Goal: Transaction & Acquisition: Purchase product/service

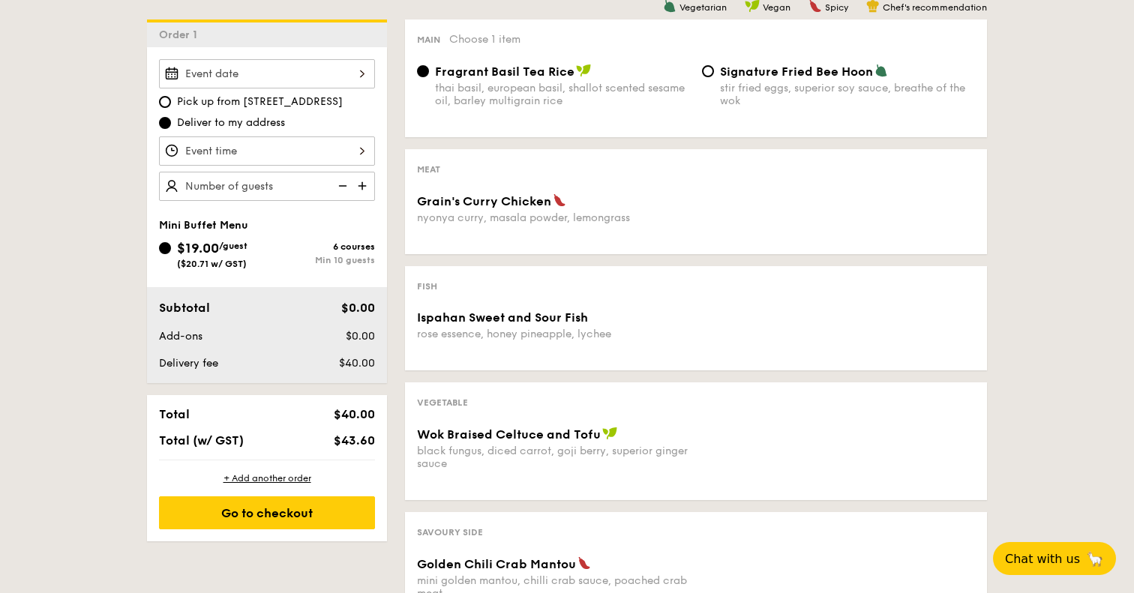
scroll to position [401, 0]
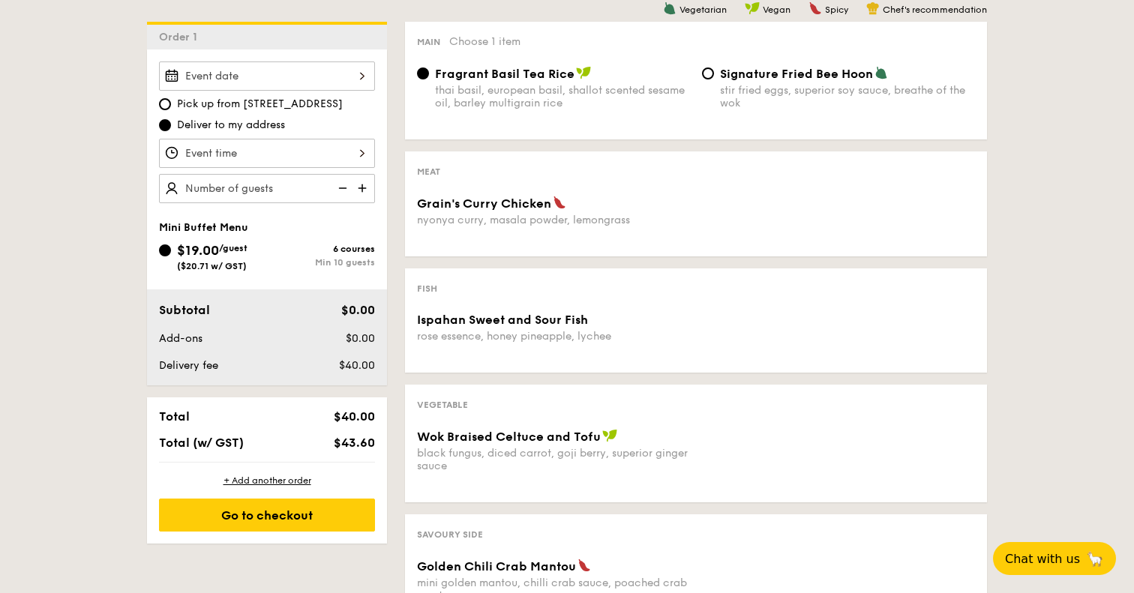
click at [299, 70] on div at bounding box center [267, 76] width 216 height 29
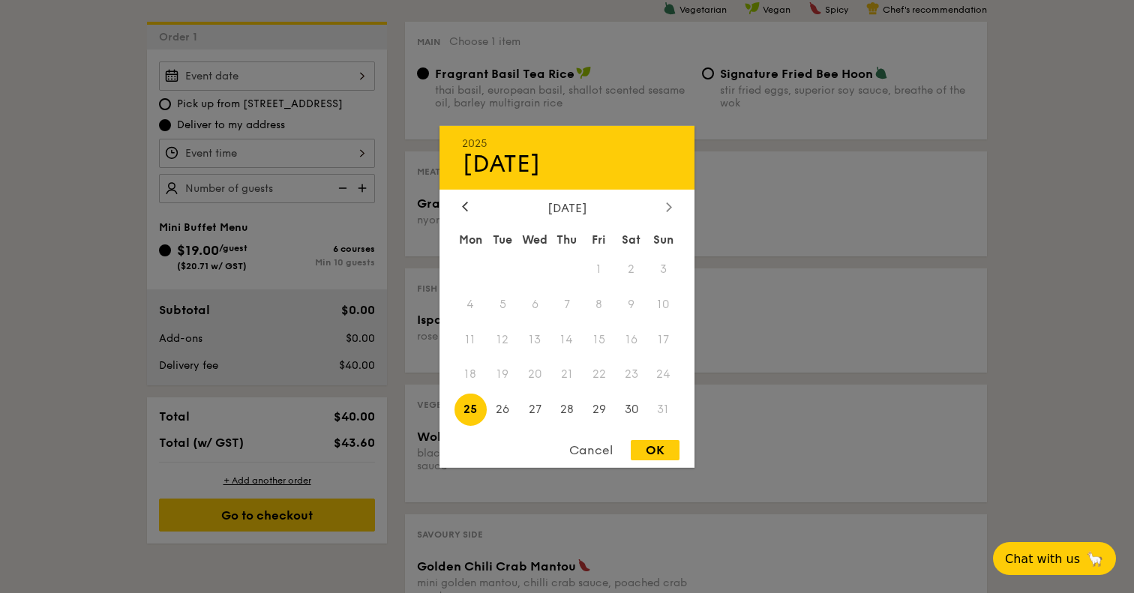
click at [671, 209] on icon at bounding box center [669, 207] width 6 height 10
click at [549, 266] on span "3" at bounding box center [535, 269] width 32 height 32
click at [537, 267] on span "3" at bounding box center [535, 269] width 32 height 32
click at [83, 272] on div at bounding box center [567, 296] width 1134 height 593
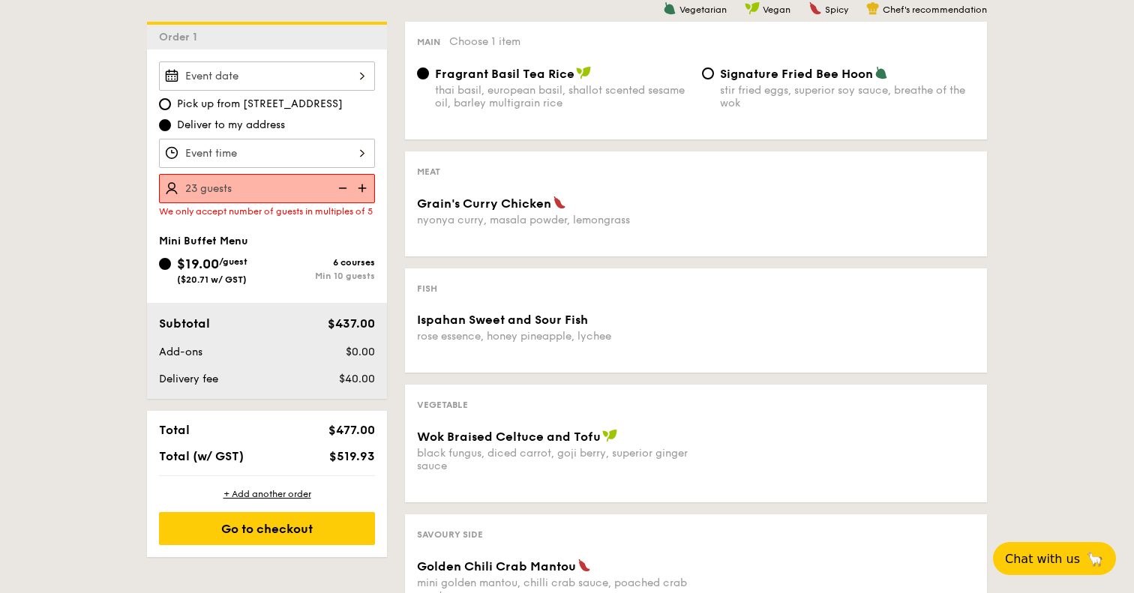
click at [129, 277] on div "1 - Select menu 2 - Select items 3 - Check out Order 1 Pick up from 5 Burn Road…" at bounding box center [567, 350] width 1134 height 848
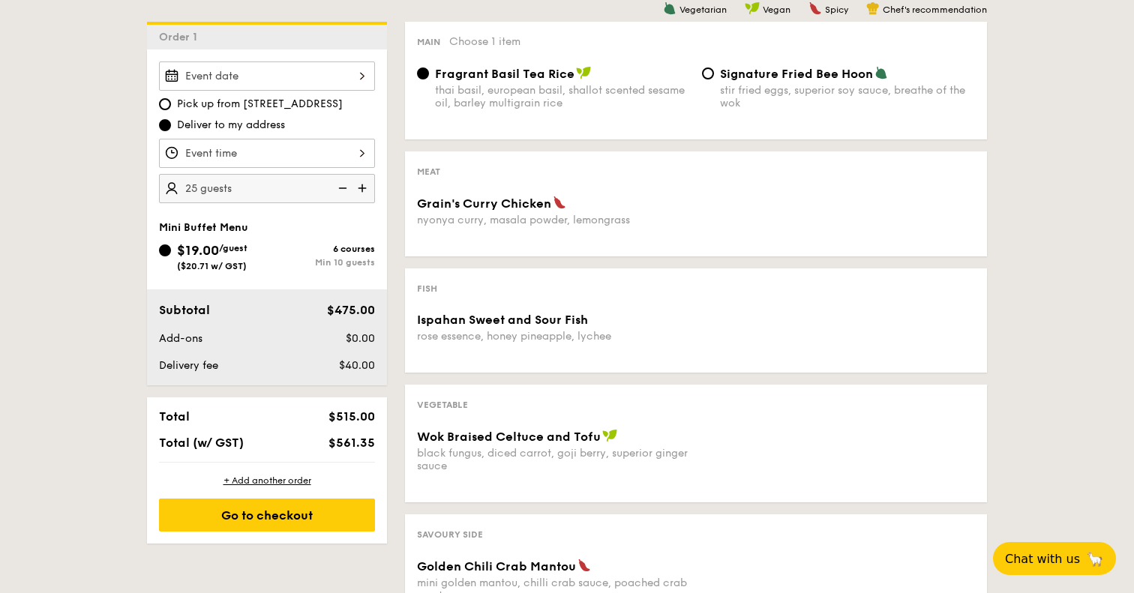
click at [124, 237] on div "1 - Select menu 2 - Select items 3 - Check out Order 1 Pick up from 5 Burn Road…" at bounding box center [567, 350] width 1134 height 848
type input "20 guests"
click at [102, 317] on div "1 - Select menu 2 - Select items 3 - Check out Order 1 Pick up from 5 Burn Road…" at bounding box center [567, 350] width 1134 height 848
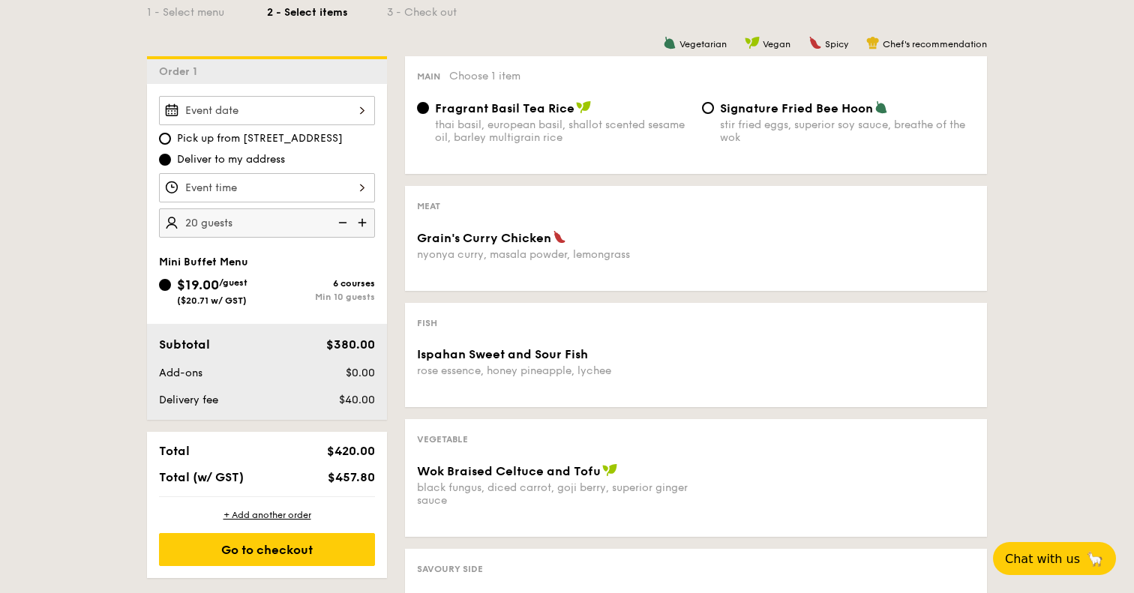
scroll to position [365, 0]
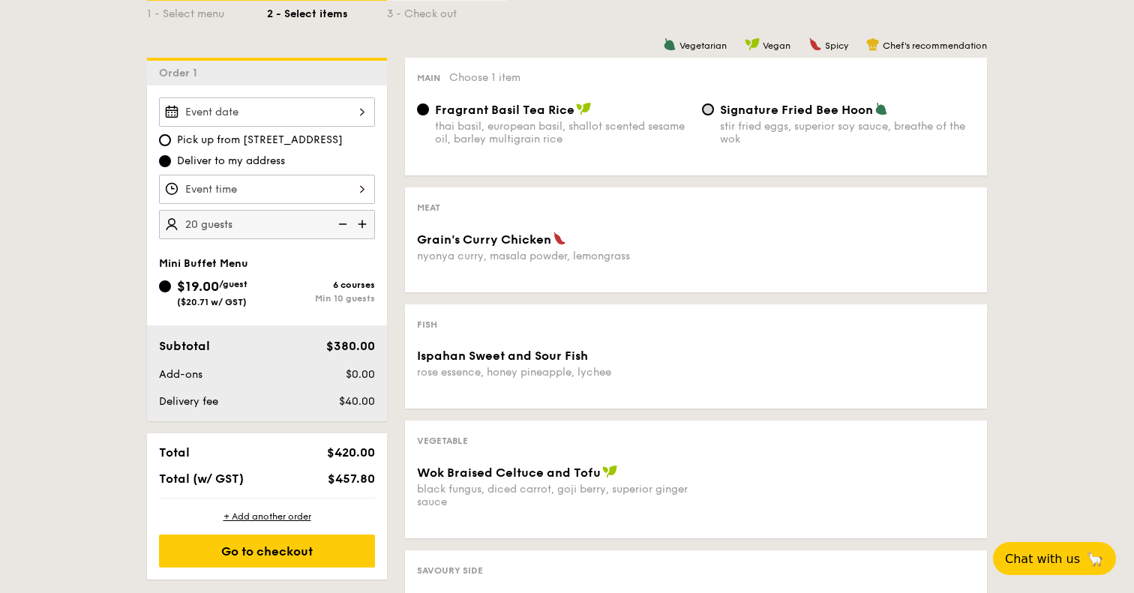
click at [713, 110] on input "Signature Fried Bee Hoon stir fried eggs, superior soy sauce, breathe of the wok" at bounding box center [708, 110] width 12 height 12
radio input "true"
click at [1065, 277] on div "1 - Select menu 2 - Select items 3 - Check out Order 1 Pick up from 5 Burn Road…" at bounding box center [567, 386] width 1134 height 848
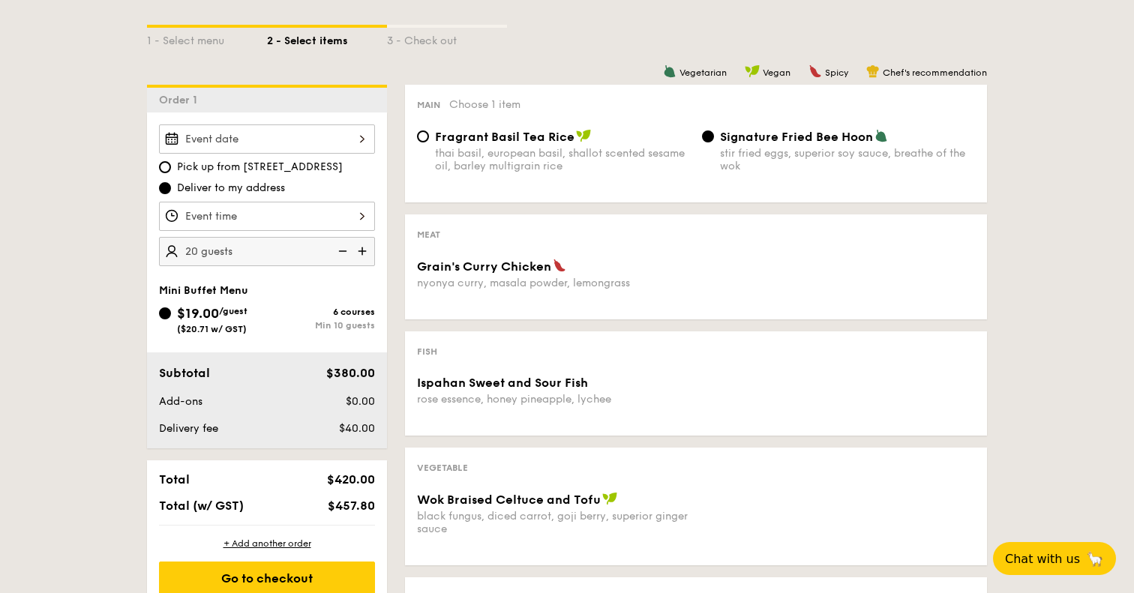
scroll to position [338, 0]
click at [663, 209] on div "Vegetarian Vegan Spicy Chef's recommendation Main Choose 1 item Fragrant Basil …" at bounding box center [687, 462] width 600 height 752
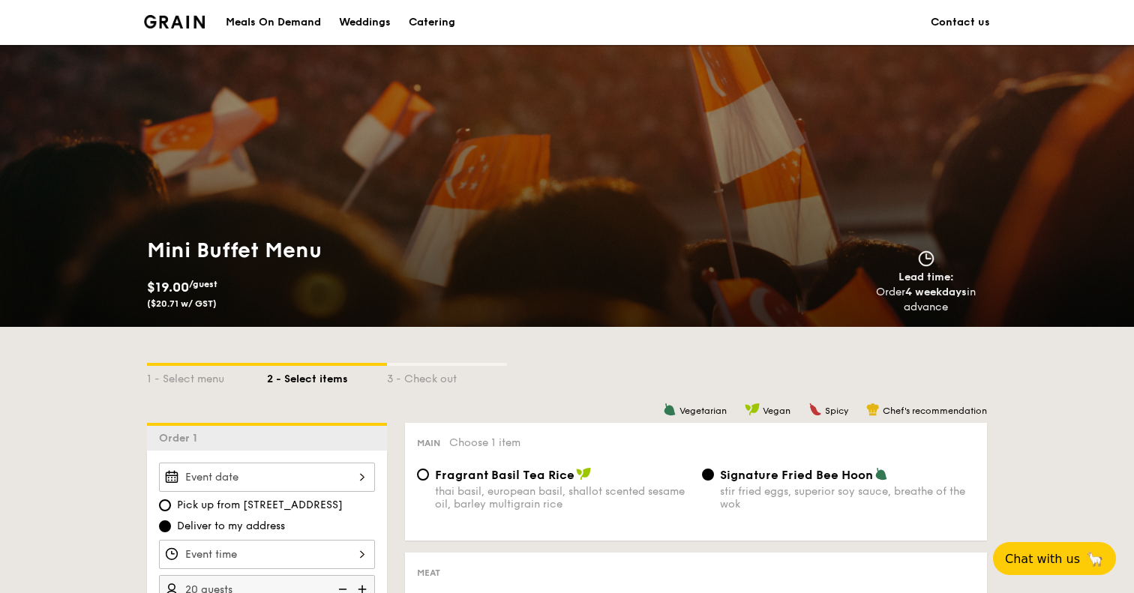
scroll to position [0, 0]
click at [182, 20] on img at bounding box center [174, 22] width 61 height 14
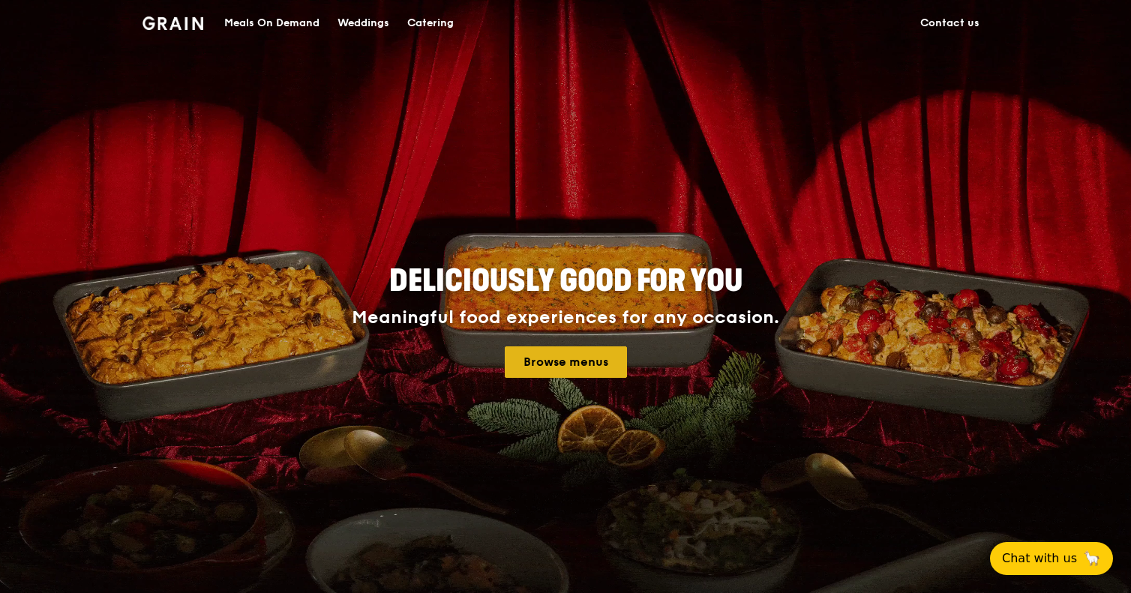
click at [590, 367] on link "Browse menus" at bounding box center [566, 363] width 122 height 32
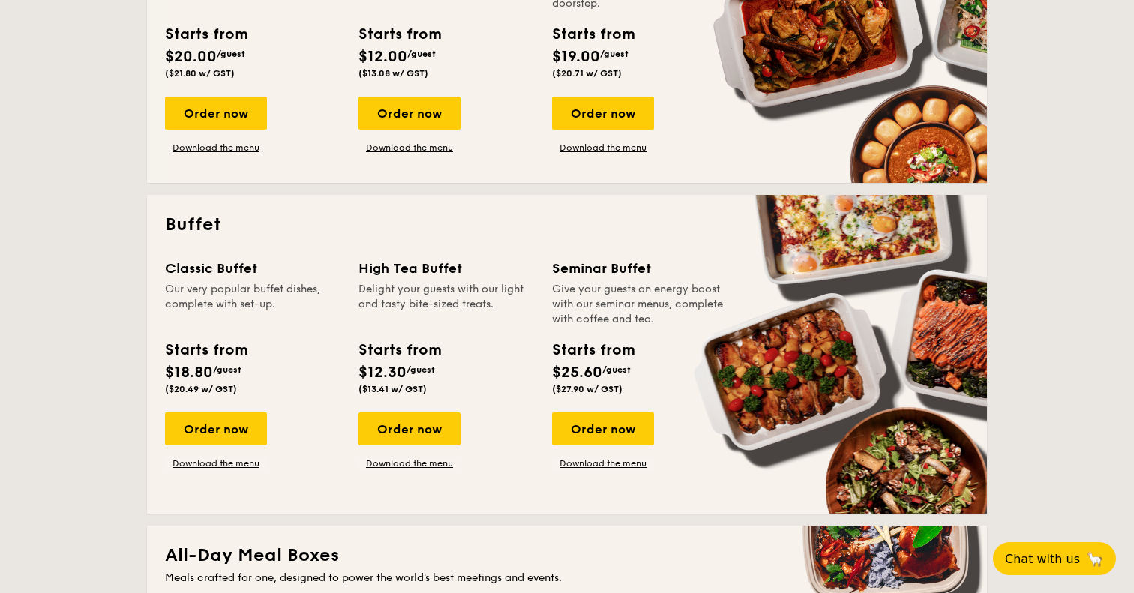
scroll to position [484, 0]
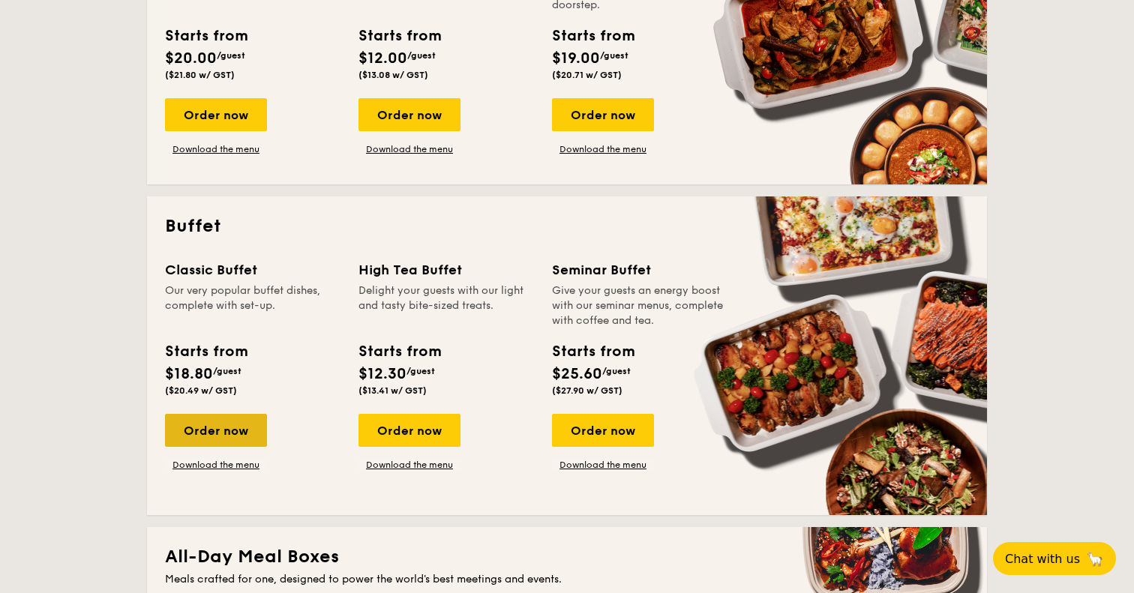
click at [244, 422] on div "Order now" at bounding box center [216, 430] width 102 height 33
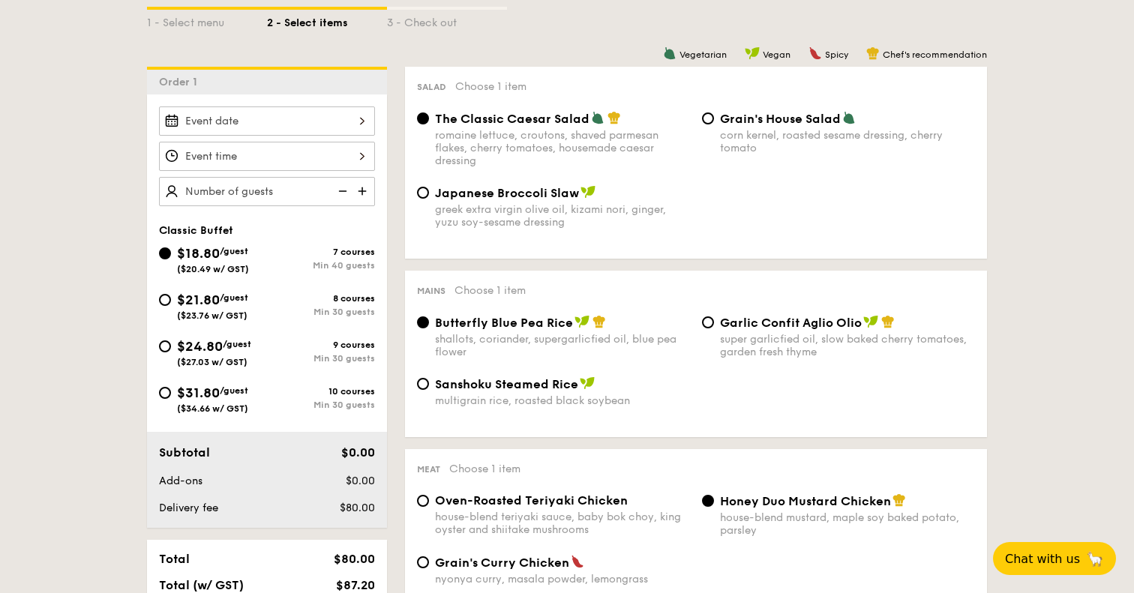
scroll to position [365, 0]
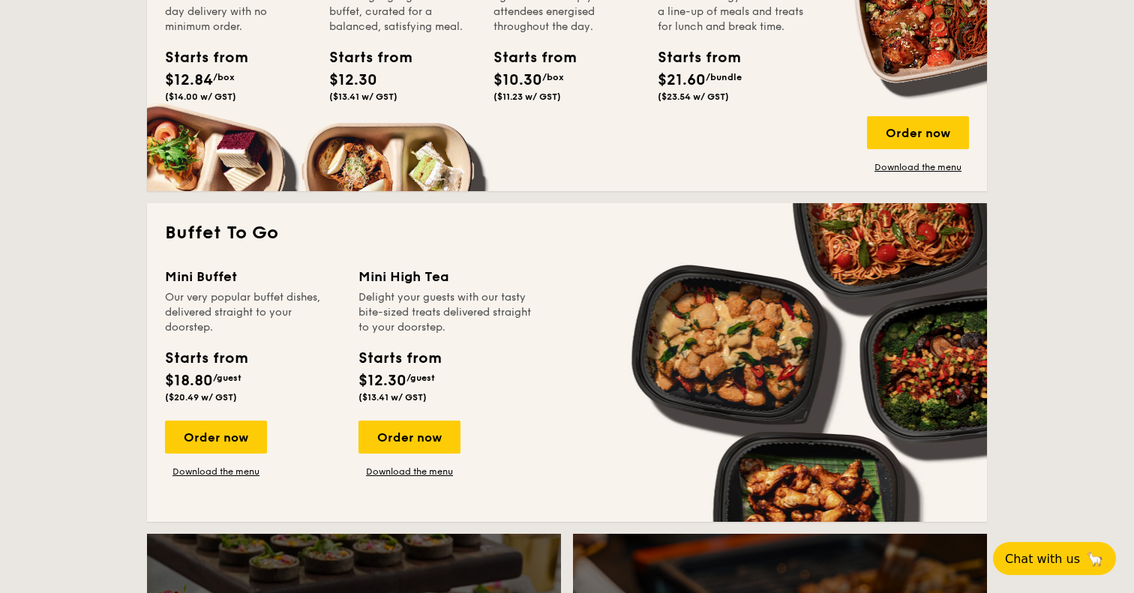
scroll to position [1148, 0]
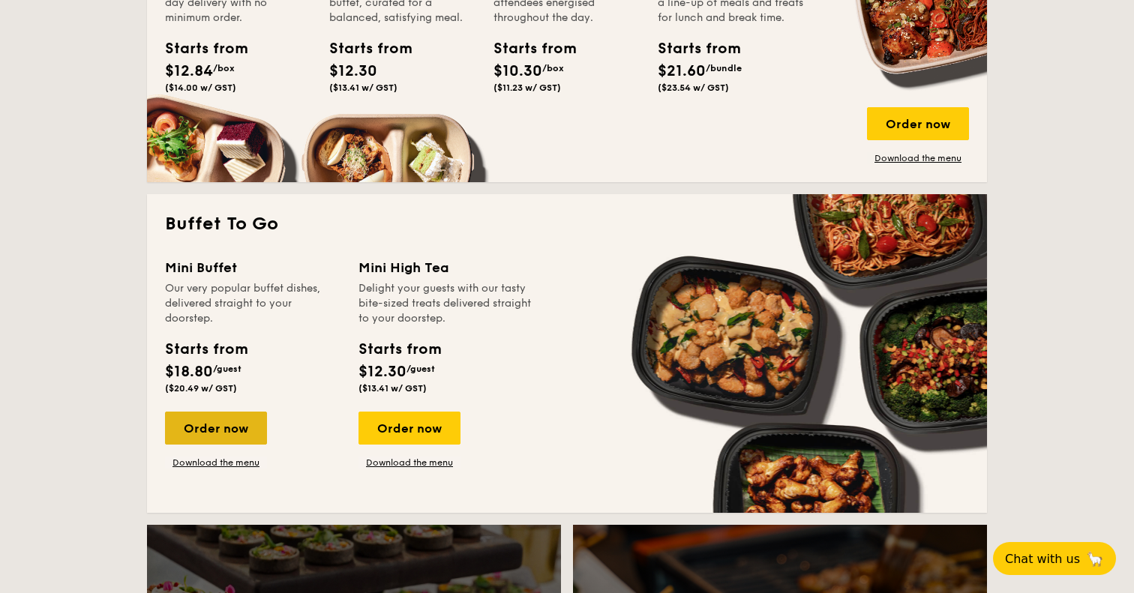
click at [210, 422] on div "Order now" at bounding box center [216, 428] width 102 height 33
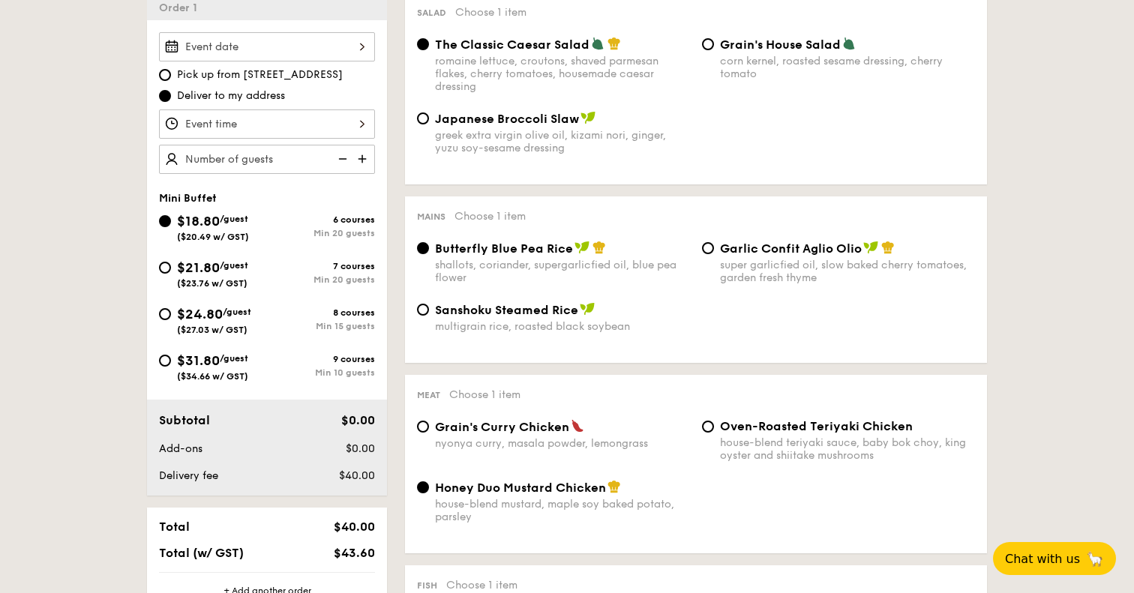
scroll to position [452, 0]
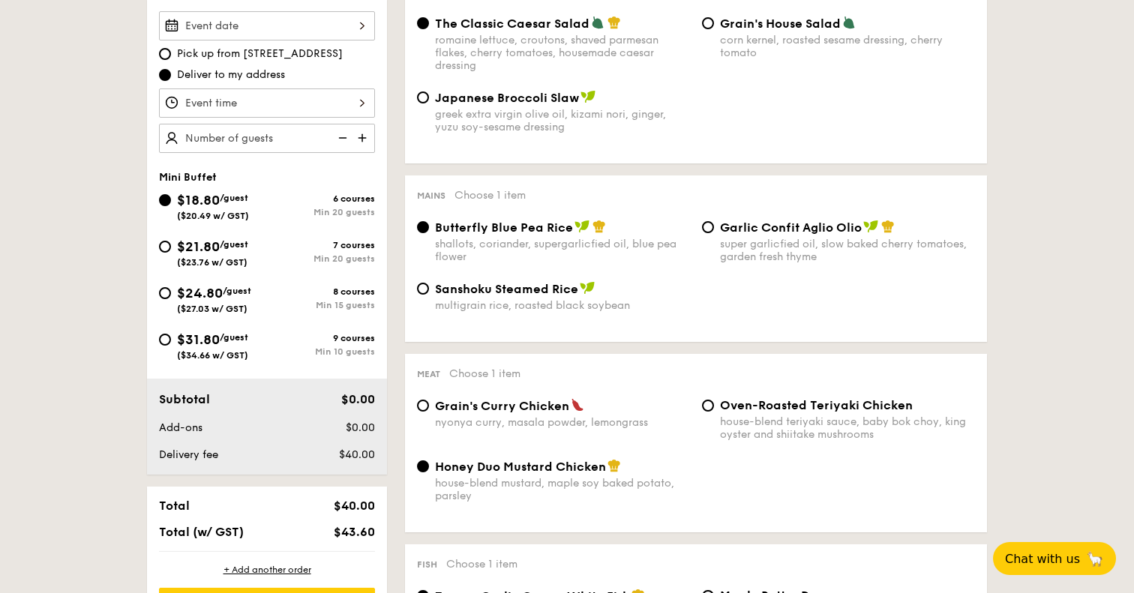
click at [218, 248] on span "$21.80" at bounding box center [198, 247] width 43 height 17
click at [171, 248] on input "$21.80 /guest ($23.76 w/ GST) 7 courses Min 20 guests" at bounding box center [165, 247] width 12 height 12
radio input "true"
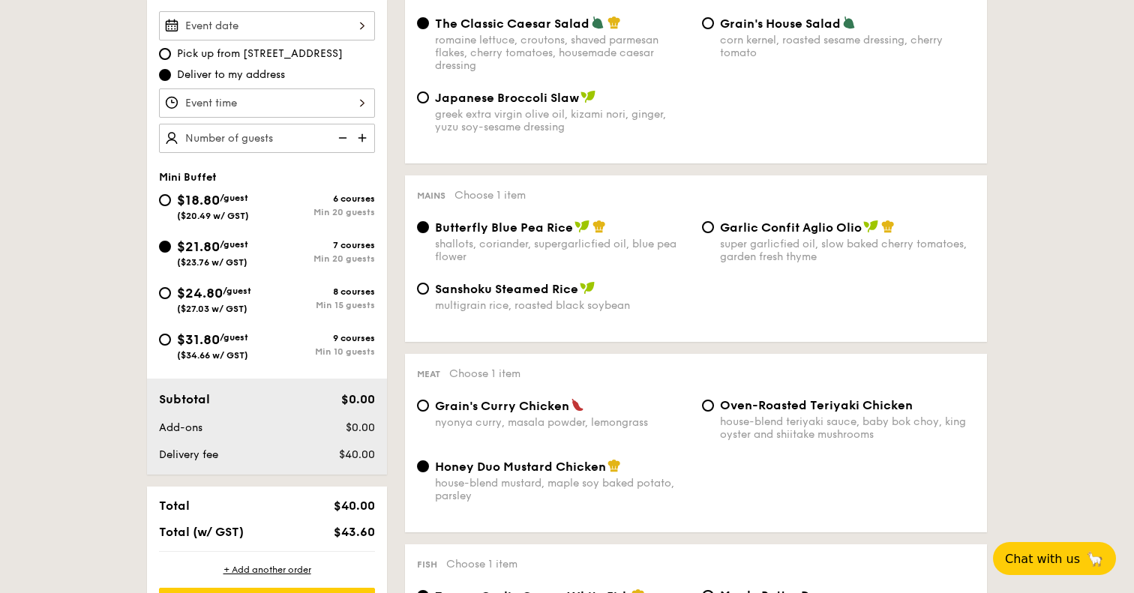
radio input "false"
radio input "true"
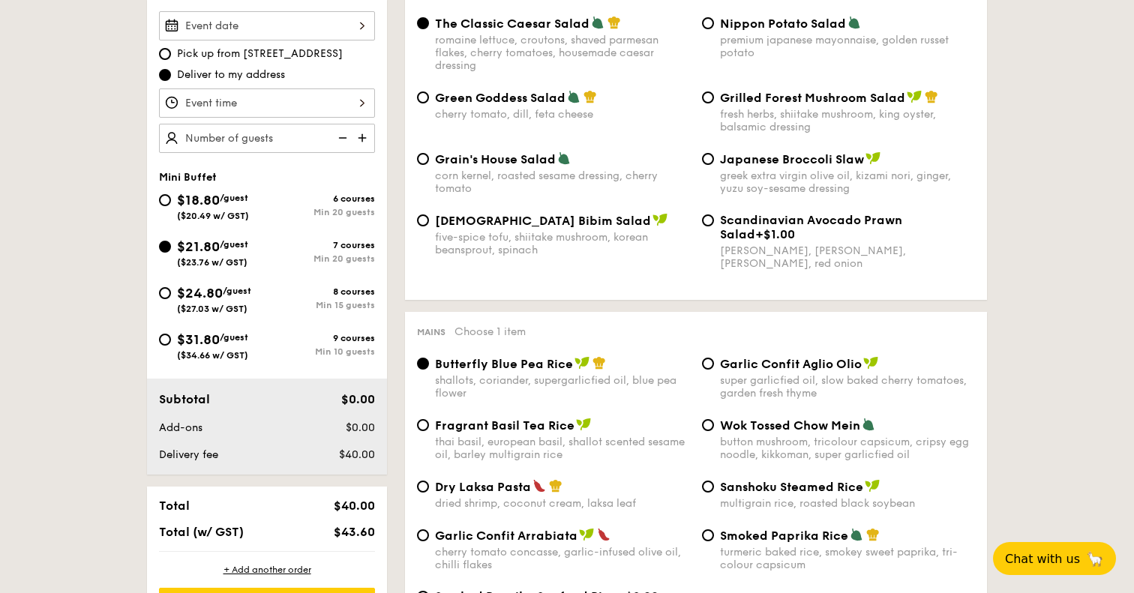
click at [202, 203] on span "$18.80" at bounding box center [198, 200] width 43 height 17
click at [171, 203] on input "$18.80 /guest ($20.49 w/ GST) 6 courses Min 20 guests" at bounding box center [165, 200] width 12 height 12
radio input "true"
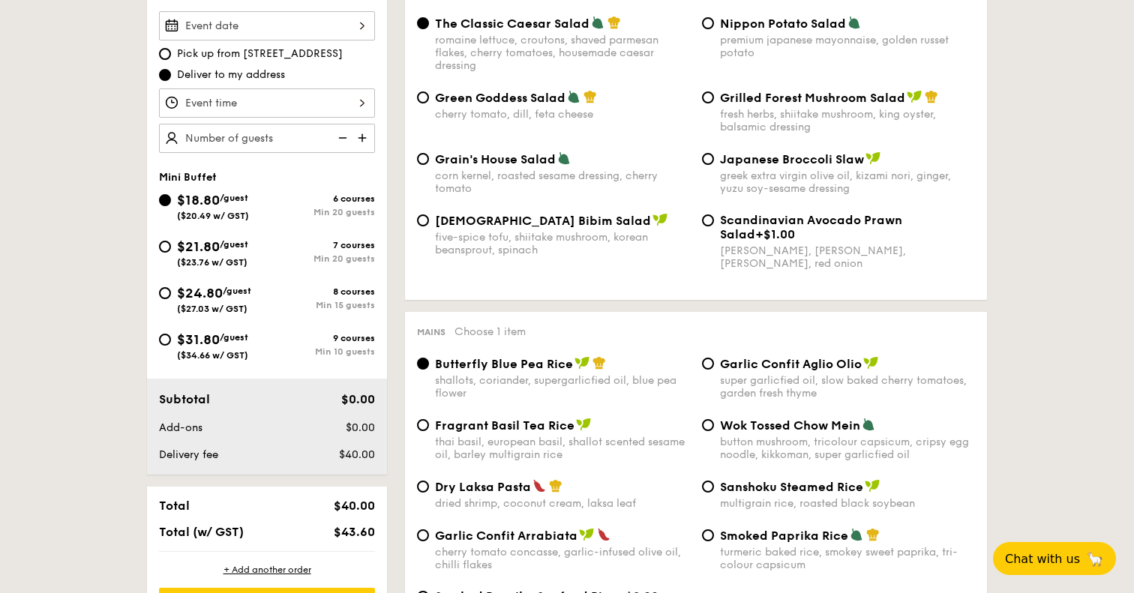
radio input "true"
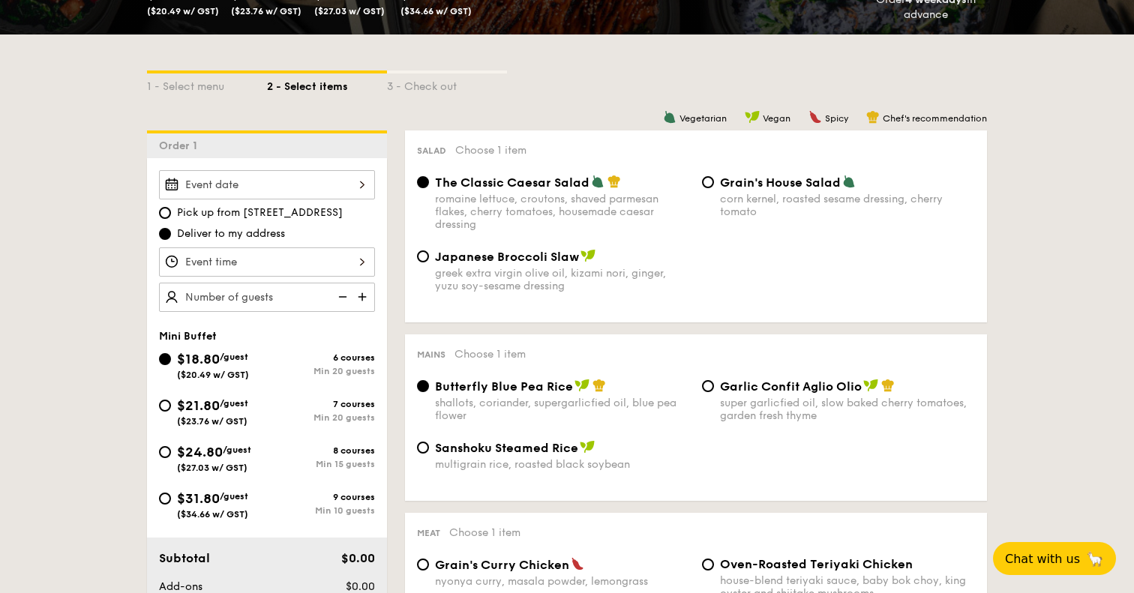
scroll to position [297, 0]
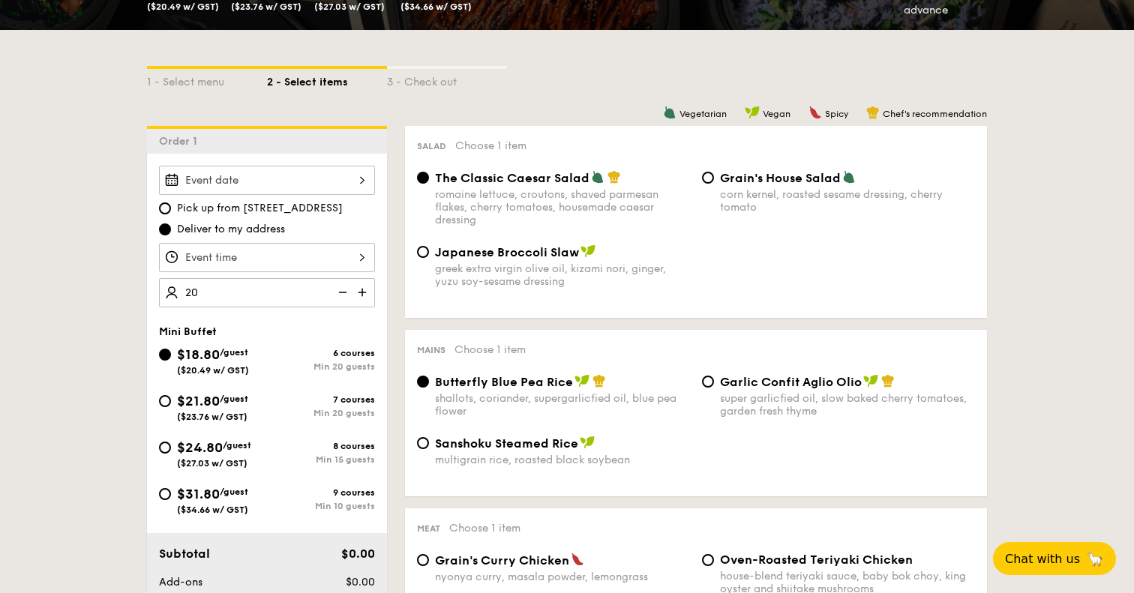
type input "20 guests"
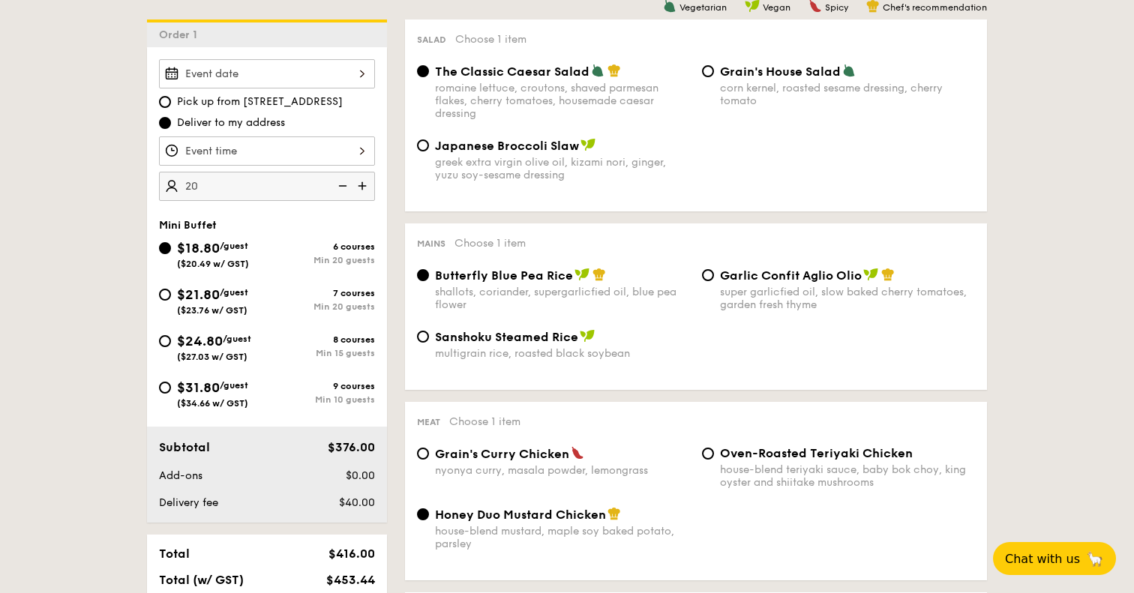
scroll to position [388, 0]
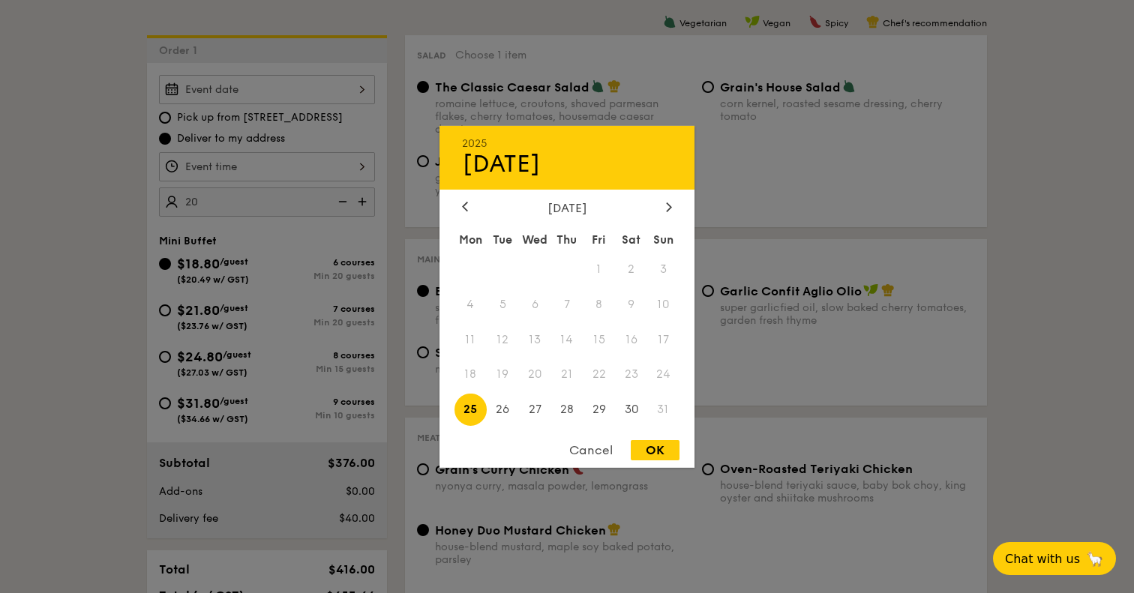
click at [224, 92] on div "2025 Aug 25 August 2025 Mon Tue Wed Thu Fri Sat Sun 1 2 3 4 5 6 7 8 9 10 11 12 …" at bounding box center [267, 89] width 216 height 29
click at [667, 205] on icon at bounding box center [669, 207] width 6 height 10
click at [544, 268] on span "3" at bounding box center [535, 269] width 32 height 32
click at [646, 453] on div "OK" at bounding box center [655, 450] width 49 height 20
type input "Sep 03, 2025"
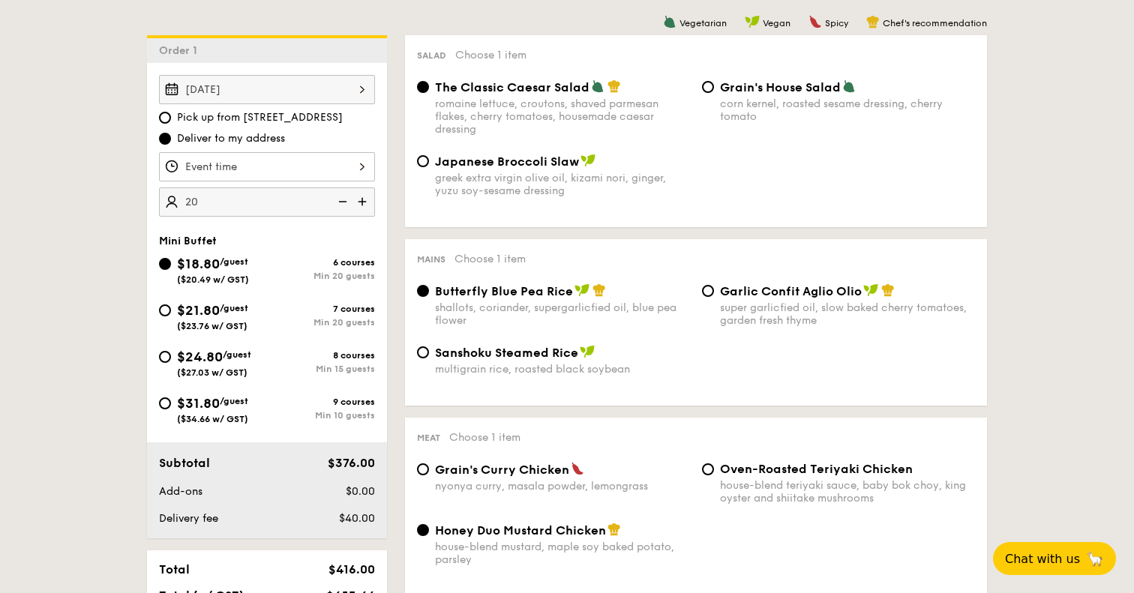
click at [320, 167] on div "12 1 2 3 4 5 6 7 8 9 10 11 00 15 30 45 am pm Cancel OK" at bounding box center [267, 166] width 216 height 29
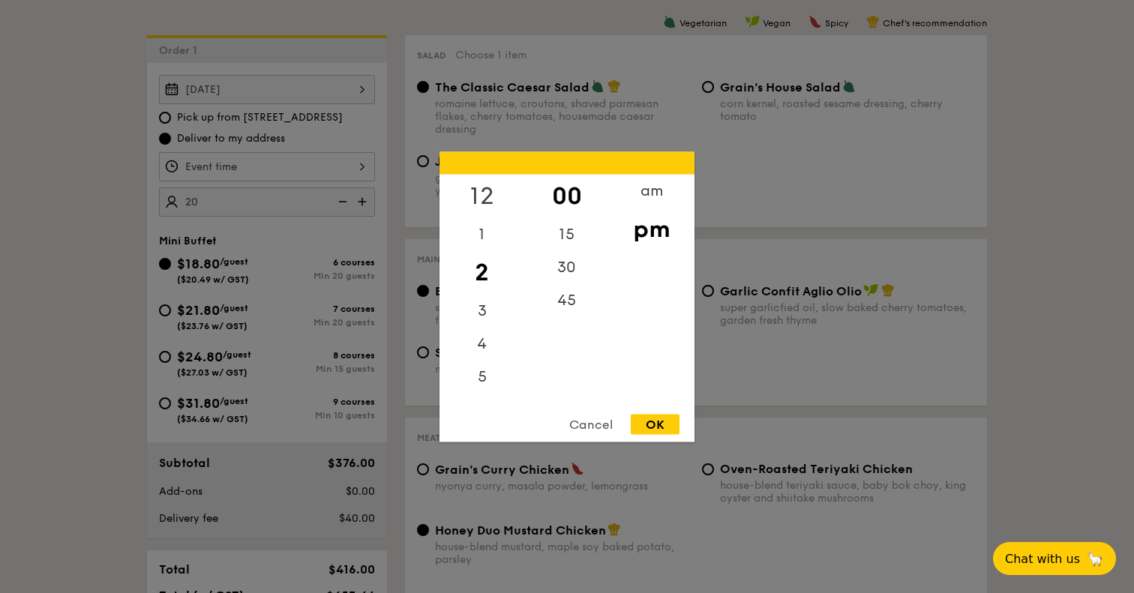
click at [476, 192] on div "12" at bounding box center [482, 196] width 85 height 44
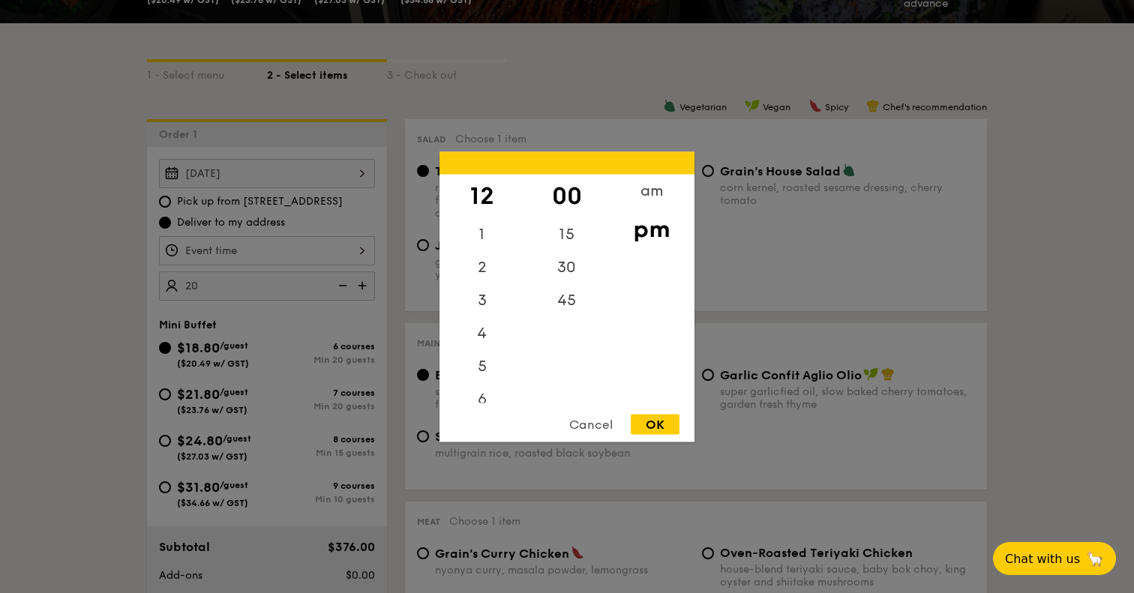
scroll to position [301, 0]
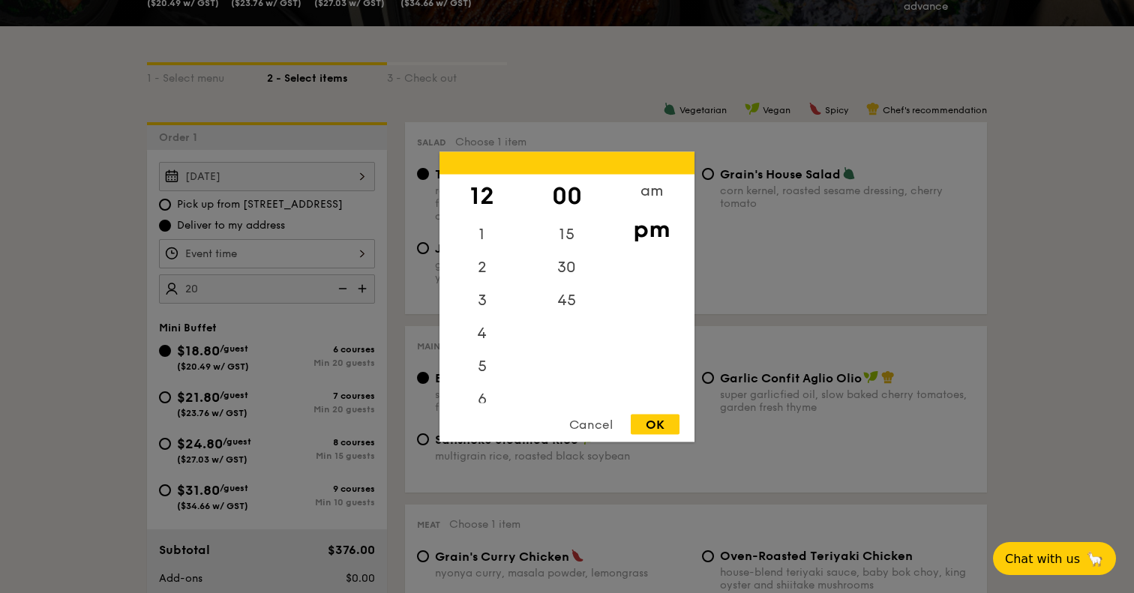
click at [665, 421] on div "OK" at bounding box center [655, 424] width 49 height 20
type input "12:00PM"
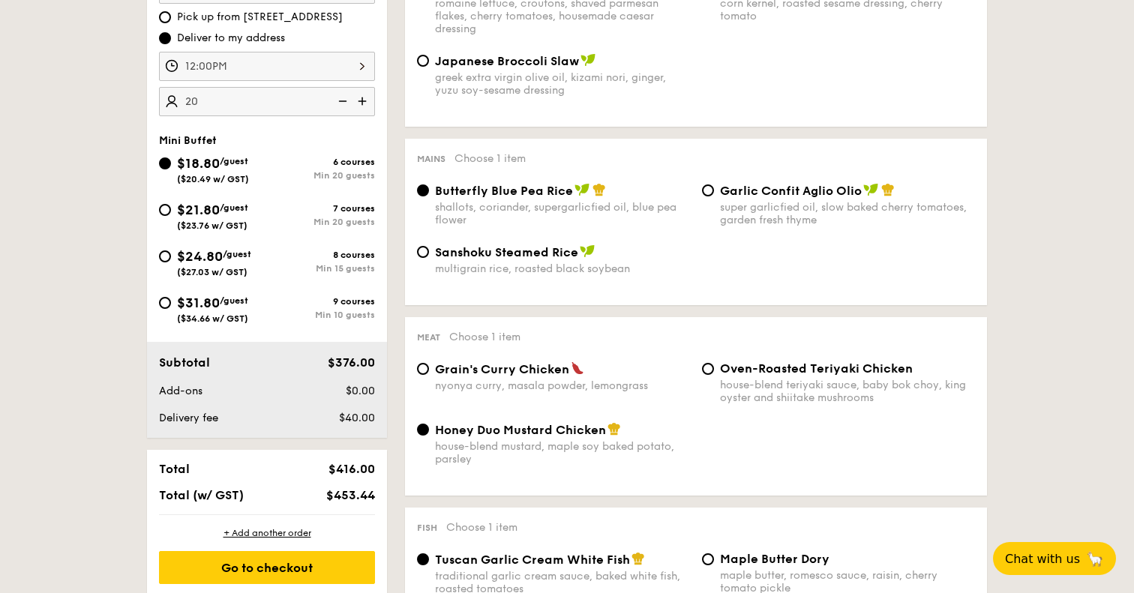
scroll to position [491, 0]
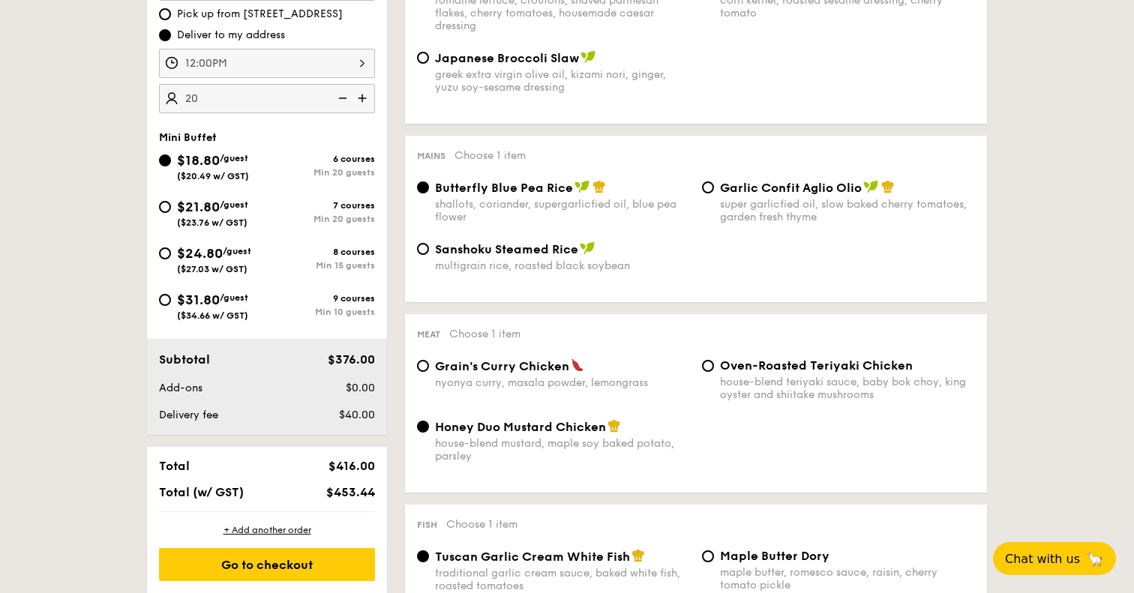
click at [190, 213] on span "$21.80" at bounding box center [198, 207] width 43 height 17
click at [171, 213] on input "$21.80 /guest ($23.76 w/ GST) 7 courses Min 20 guests" at bounding box center [165, 207] width 12 height 12
radio input "true"
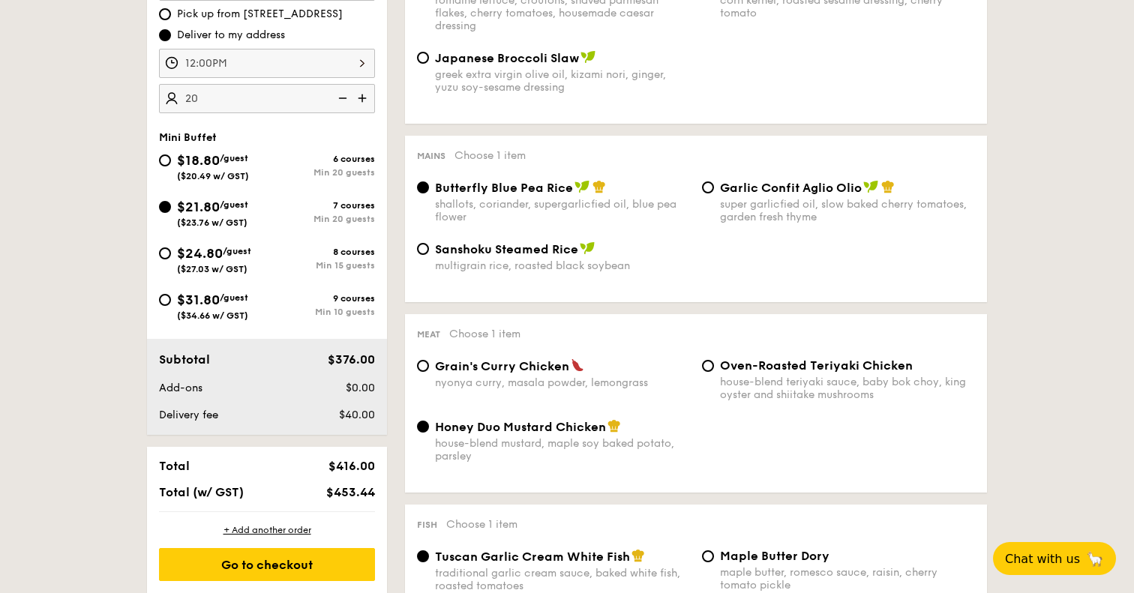
radio input "false"
radio input "true"
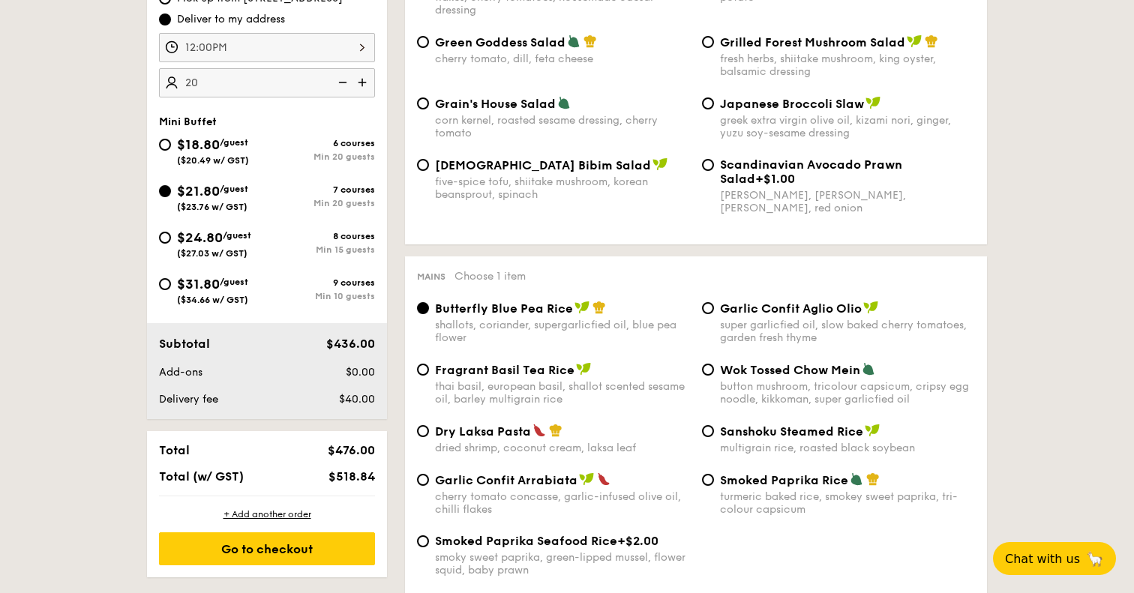
scroll to position [512, 0]
